Goal: Find specific page/section: Find specific page/section

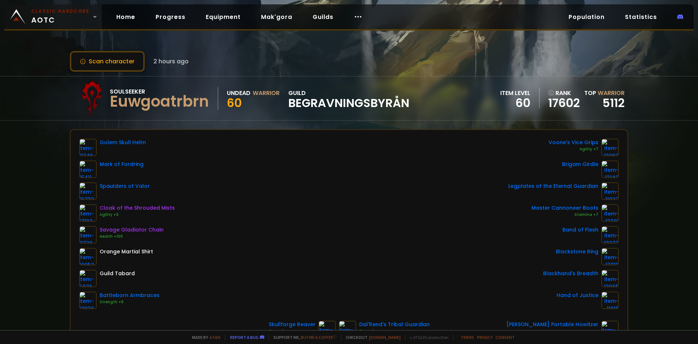
scroll to position [36, 0]
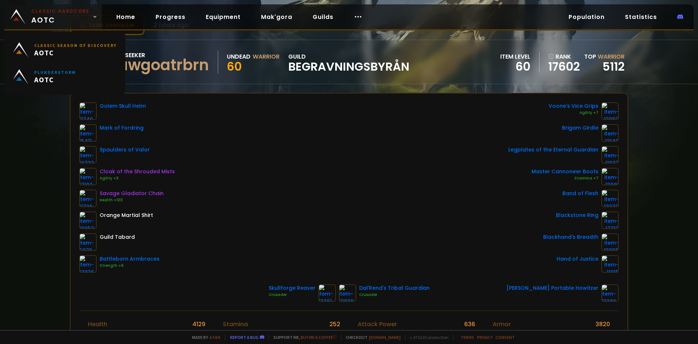
click at [74, 13] on small "Classic Hardcore" at bounding box center [60, 11] width 58 height 7
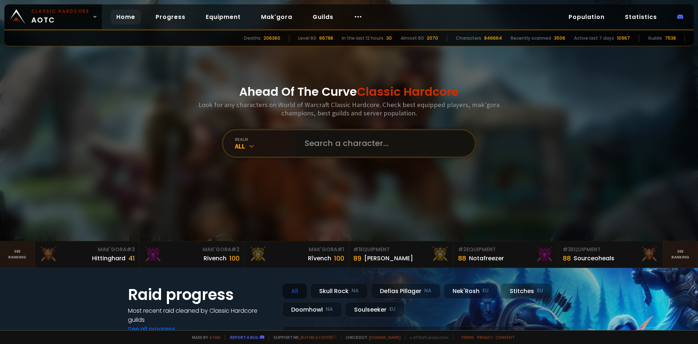
click at [321, 132] on input "text" at bounding box center [383, 143] width 166 height 26
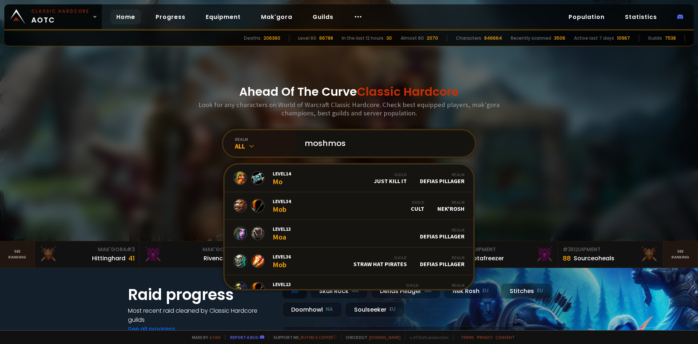
type input "moshmosh"
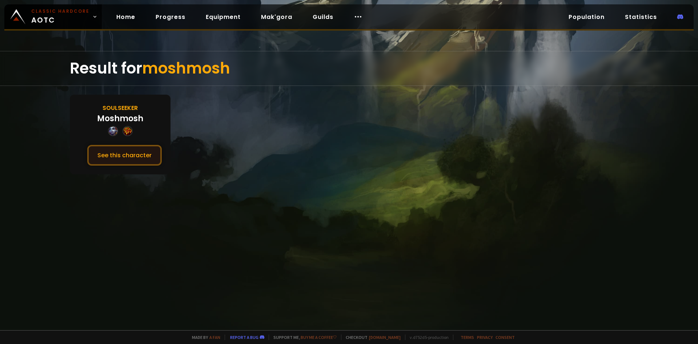
click at [154, 151] on button "See this character" at bounding box center [124, 155] width 75 height 21
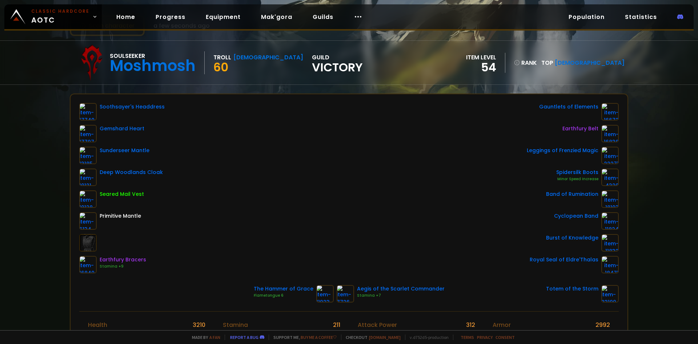
scroll to position [36, 0]
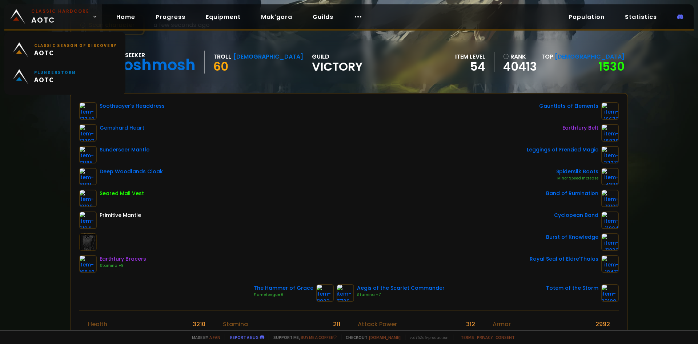
click at [52, 19] on span "Classic Hardcore AOTC" at bounding box center [60, 16] width 58 height 17
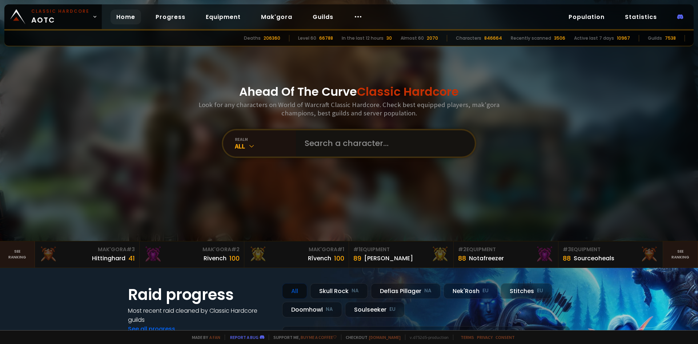
click at [311, 137] on input "text" at bounding box center [383, 143] width 166 height 26
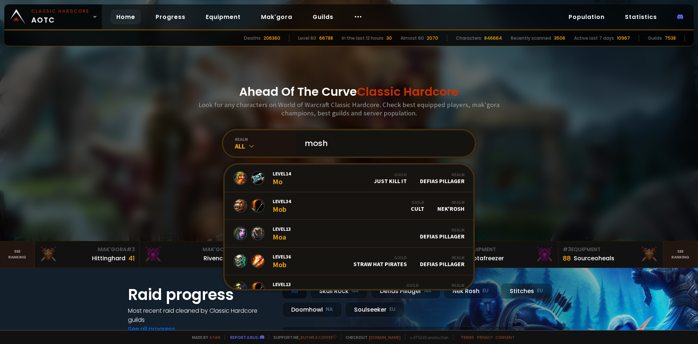
type input "moshs"
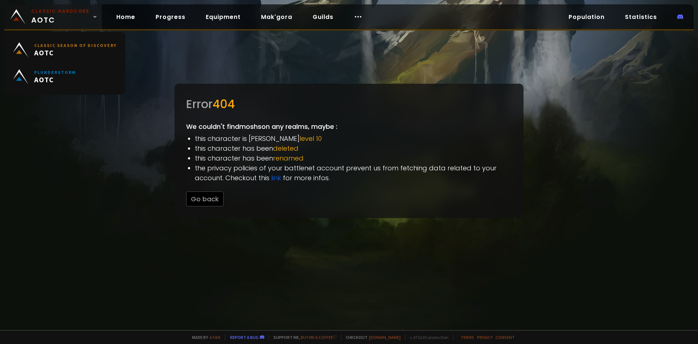
click at [72, 14] on small "Classic Hardcore" at bounding box center [60, 11] width 58 height 7
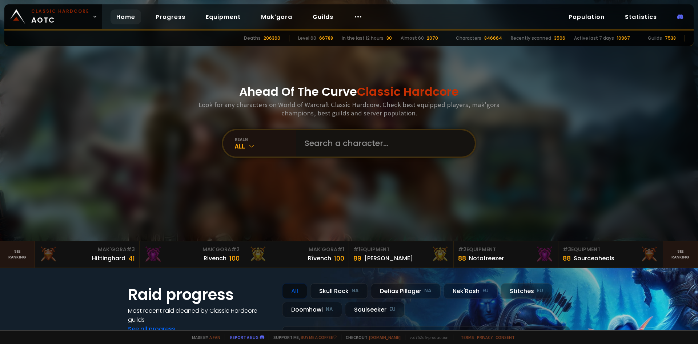
click at [336, 141] on input "text" at bounding box center [383, 143] width 166 height 26
type input "moshs"
